Goal: Task Accomplishment & Management: Complete application form

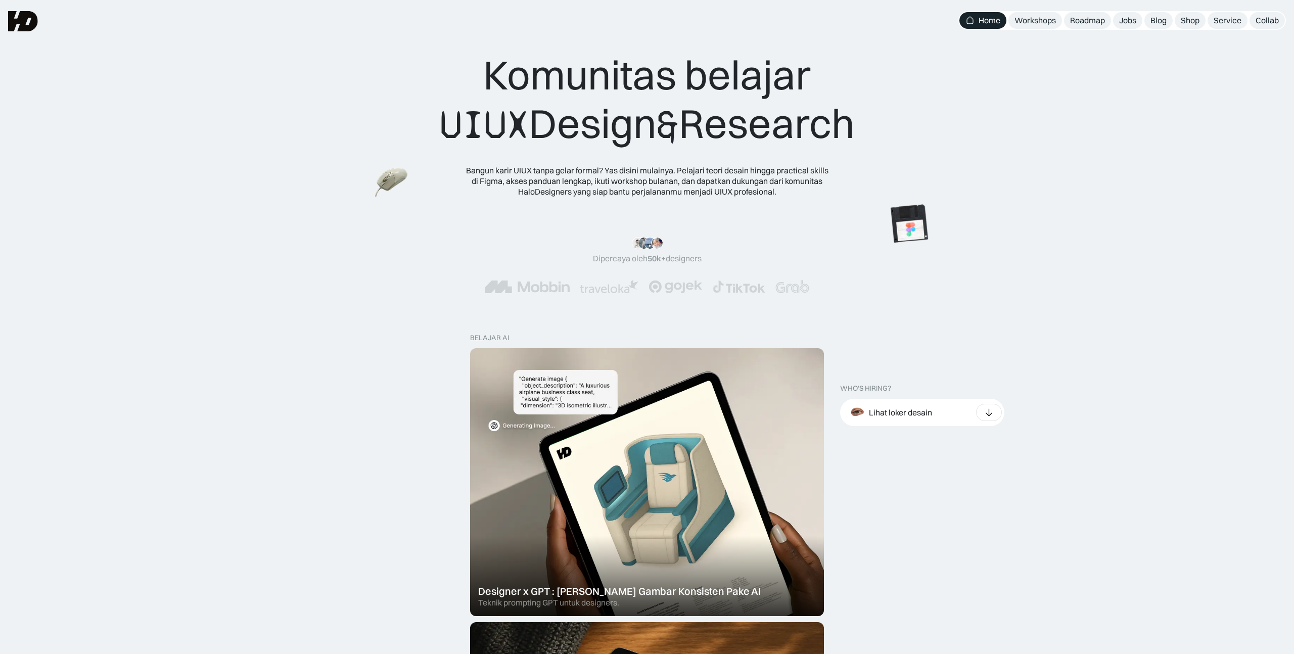
click at [521, 285] on img at bounding box center [527, 286] width 85 height 13
drag, startPoint x: 469, startPoint y: 287, endPoint x: 561, endPoint y: 289, distance: 92.0
click at [561, 289] on div at bounding box center [646, 286] width 1213 height 13
click at [568, 297] on div ""Serius, ini e-book UX pertama yang bikin gue betah baca! 📖 Penjelasannya ngali…" at bounding box center [647, 265] width 1294 height 97
click at [1120, 20] on div "Jobs" at bounding box center [1127, 20] width 17 height 11
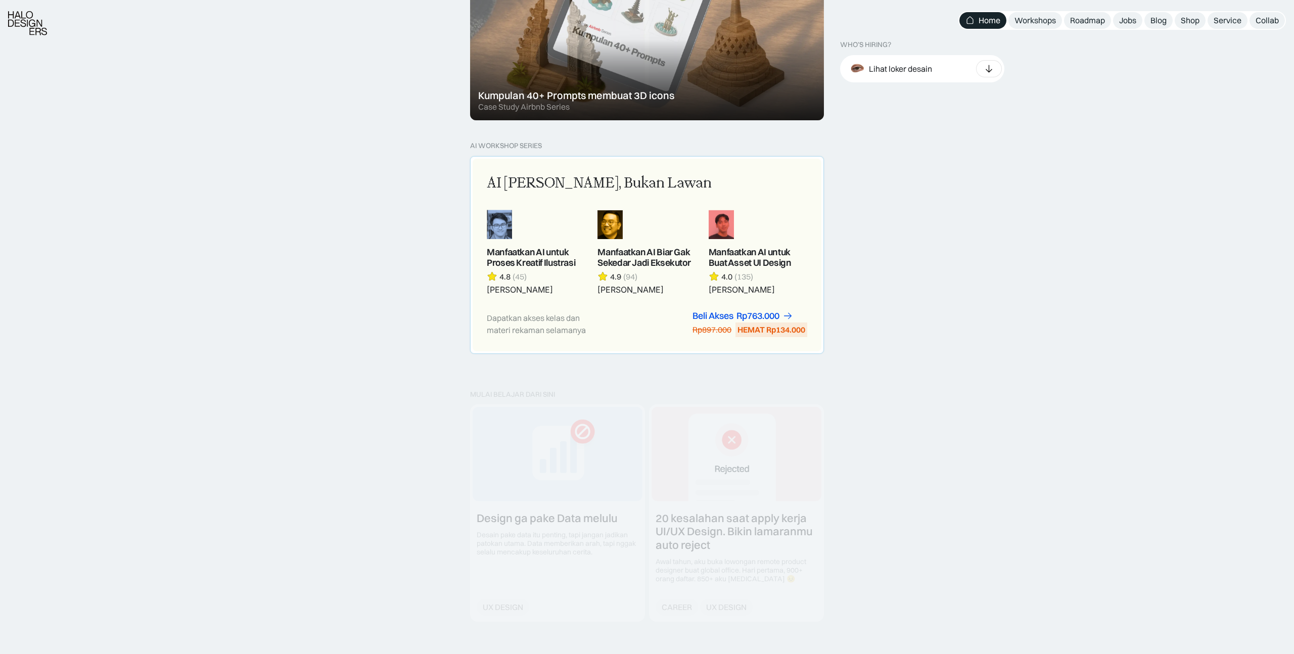
scroll to position [900, 0]
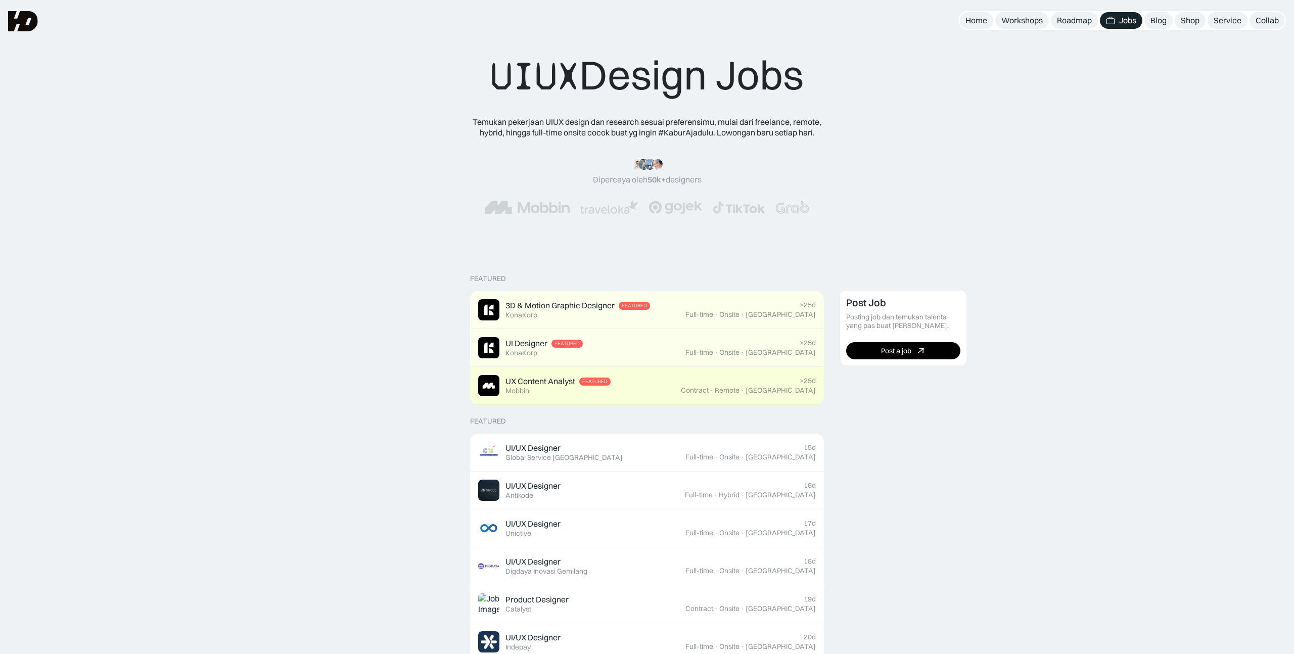
click at [681, 395] on div "UX Content Analyst Featured Mobbin" at bounding box center [579, 385] width 203 height 21
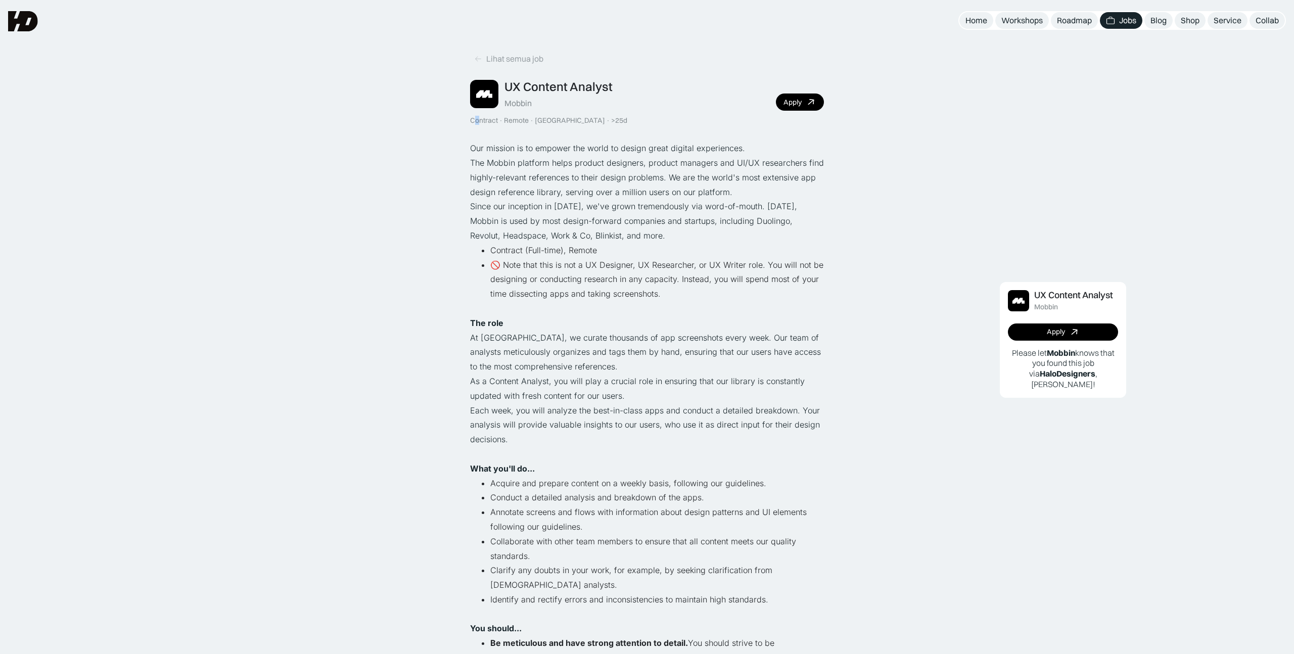
drag, startPoint x: 474, startPoint y: 116, endPoint x: 530, endPoint y: 120, distance: 56.2
click at [494, 116] on div "Contract" at bounding box center [484, 120] width 28 height 9
drag, startPoint x: 500, startPoint y: 250, endPoint x: 659, endPoint y: 250, distance: 159.2
click at [659, 250] on li "Contract (Full-time), Remote" at bounding box center [657, 250] width 334 height 15
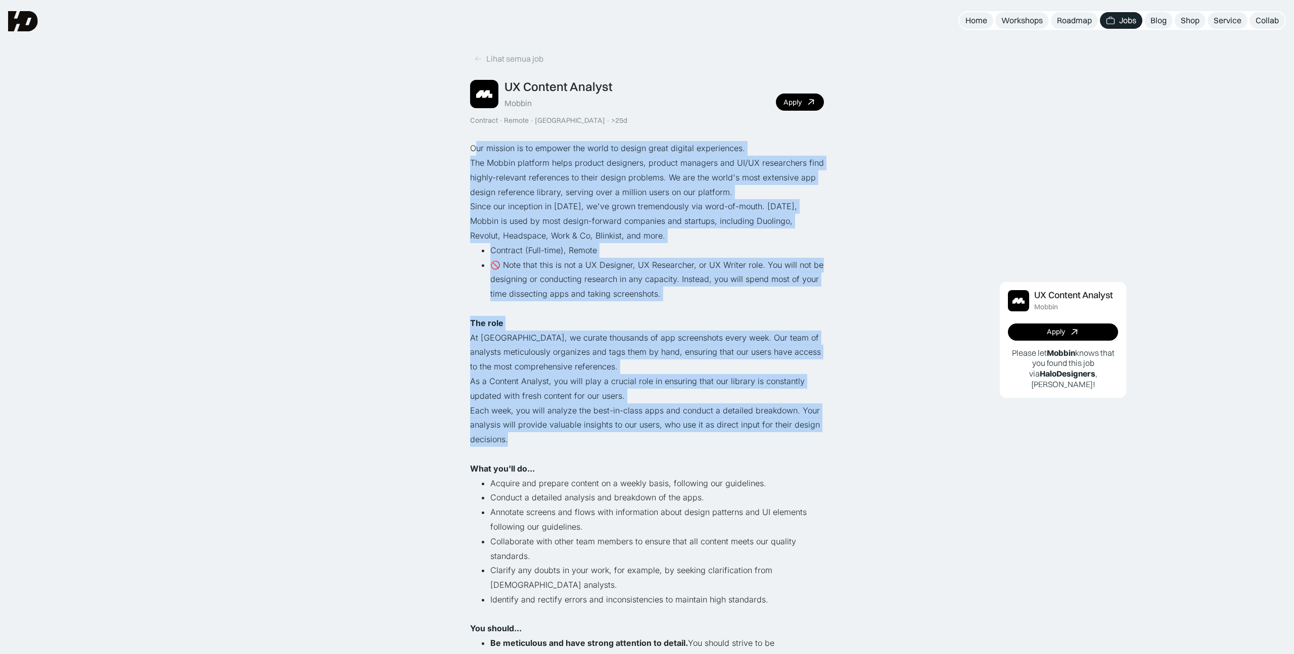
drag, startPoint x: 478, startPoint y: 147, endPoint x: 715, endPoint y: 480, distance: 408.3
click at [716, 480] on div "Our mission is to empower the world to design great digital experiences. The Mo…" at bounding box center [647, 476] width 354 height 670
click at [496, 248] on li "Contract (Full-time), Remote" at bounding box center [657, 250] width 334 height 15
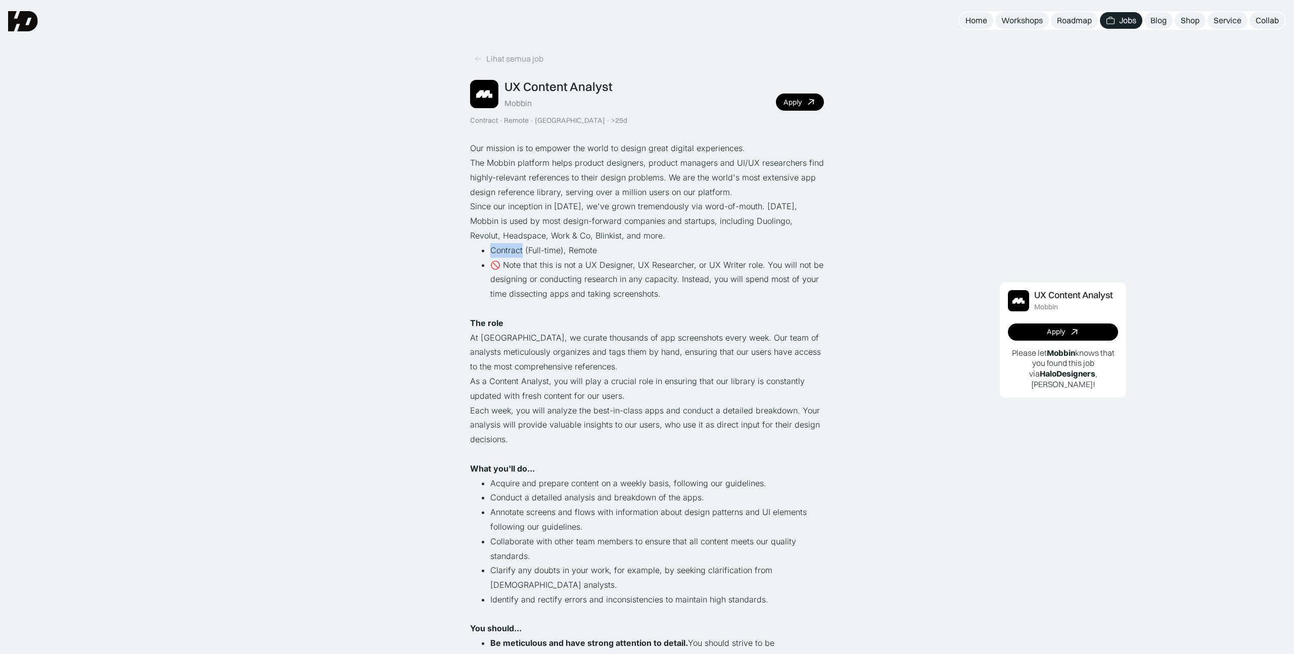
click at [496, 248] on li "Contract (Full-time), Remote" at bounding box center [657, 250] width 334 height 15
drag, startPoint x: 561, startPoint y: 252, endPoint x: 491, endPoint y: 253, distance: 70.3
click at [491, 253] on li "Contract (Full-time), Remote" at bounding box center [657, 250] width 334 height 15
click at [516, 253] on li "Contract (Full-time), Remote" at bounding box center [657, 250] width 334 height 15
drag, startPoint x: 529, startPoint y: 253, endPoint x: 561, endPoint y: 253, distance: 31.8
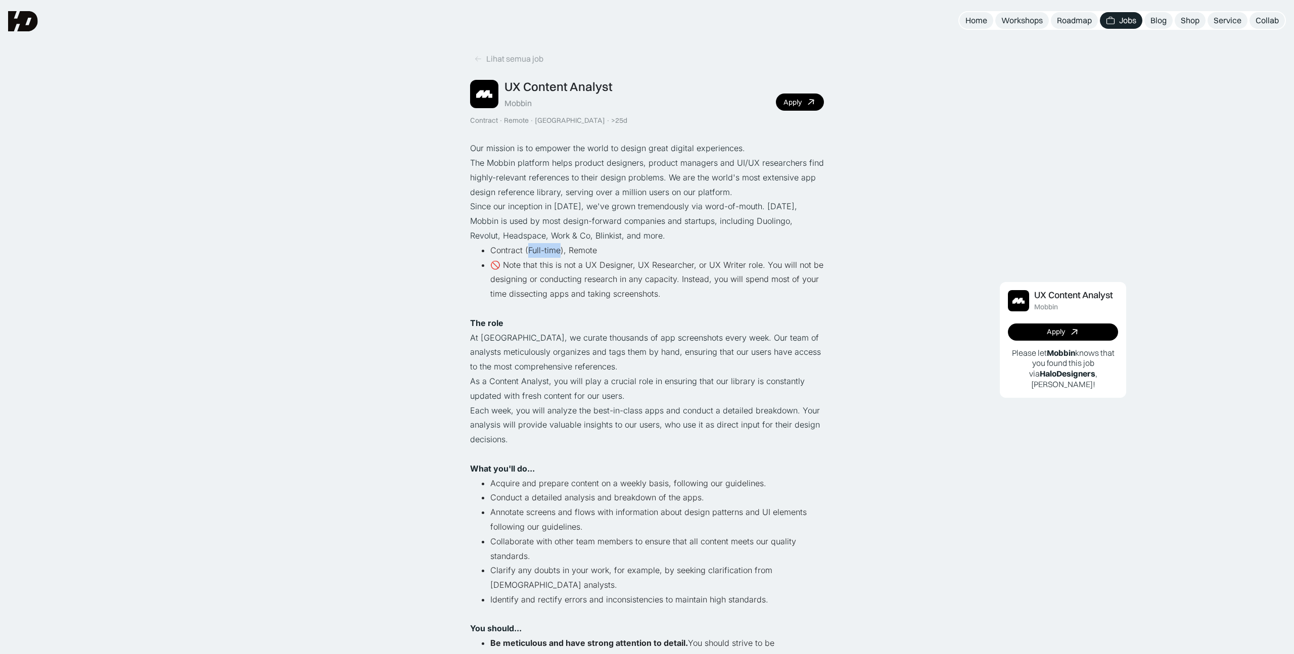
click at [561, 253] on li "Contract (Full-time), Remote" at bounding box center [657, 250] width 334 height 15
